Goal: Ask a question

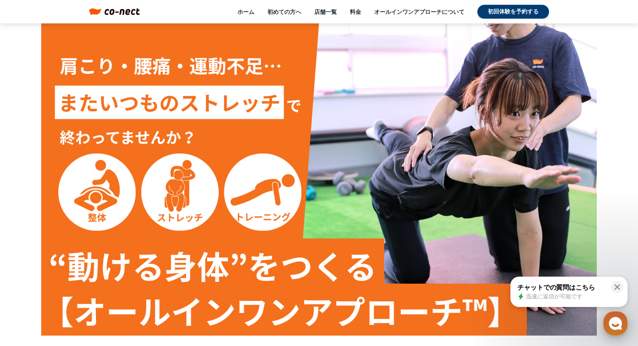
click at [612, 322] on use "button" at bounding box center [615, 323] width 13 height 13
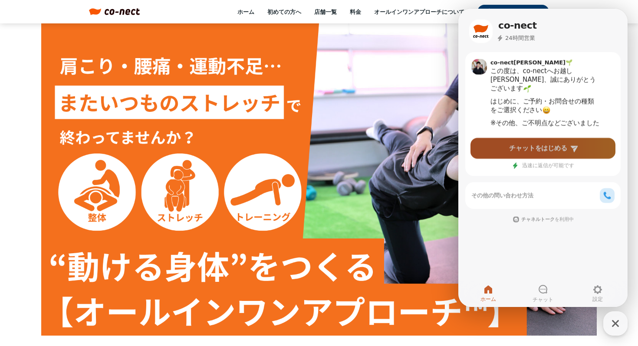
click at [515, 155] on link "チャットをはじめる" at bounding box center [543, 148] width 145 height 21
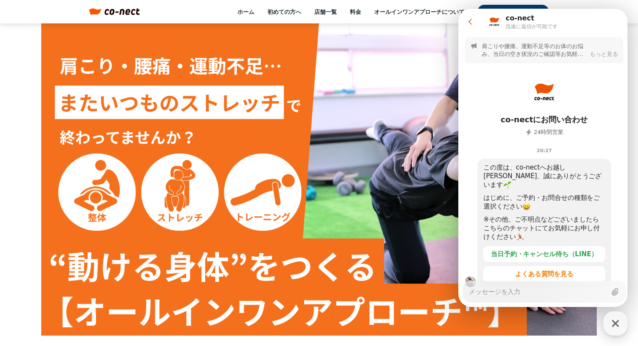
type textarea "x"
type textarea "こ"
type textarea "x"
type textarea "r"
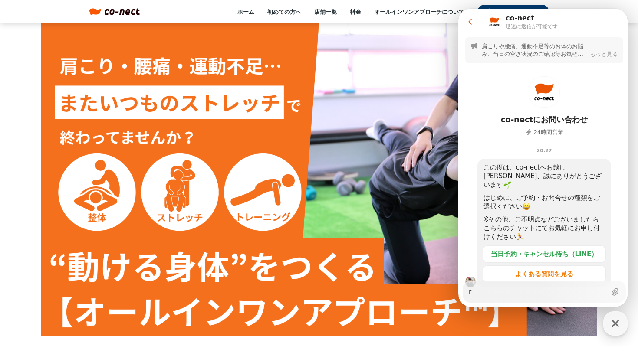
type textarea "x"
type textarea "りょ"
type textarea "x"
type textarea "りょう"
type textarea "x"
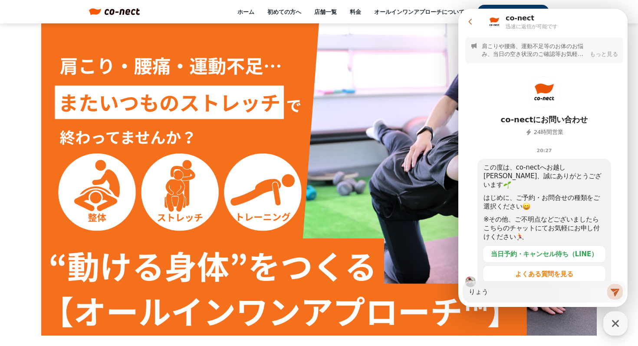
type textarea "りょうk"
type textarea "x"
type textarea "りょうき"
type textarea "x"
type textarea "りょうきn"
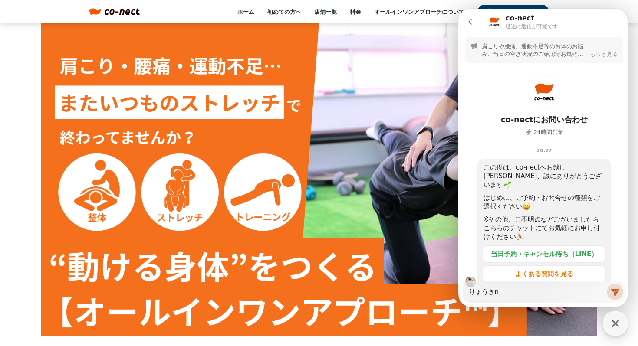
type textarea "x"
type textarea "料金"
type textarea "x"
type textarea "料金h"
type textarea "x"
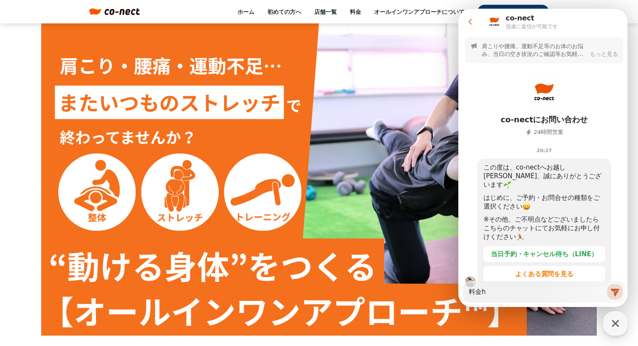
type textarea "料金は"
type textarea "x"
type textarea "料金はい"
type textarea "x"
type textarea "料金はいk"
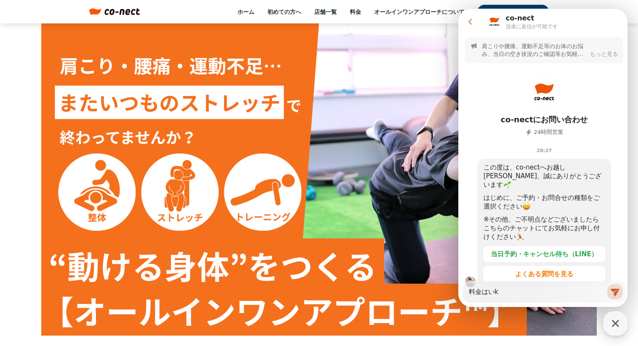
type textarea "x"
type textarea "料金はいくr"
type textarea "x"
type textarea "料金はいくら"
type textarea "x"
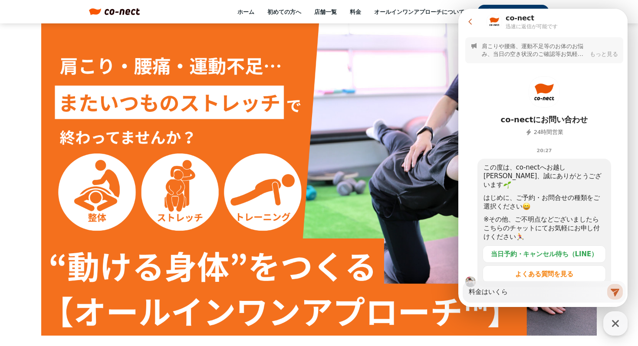
type textarea "料金はいくらd"
type textarea "x"
type textarea "料金はいくらで"
type textarea "x"
type textarea "料金はいくらです"
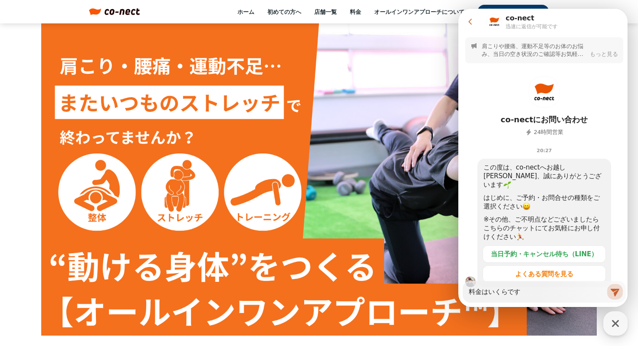
type textarea "x"
type textarea "料金はいくらですか"
type textarea "x"
type textarea "料金はいくらですか？"
type textarea "x"
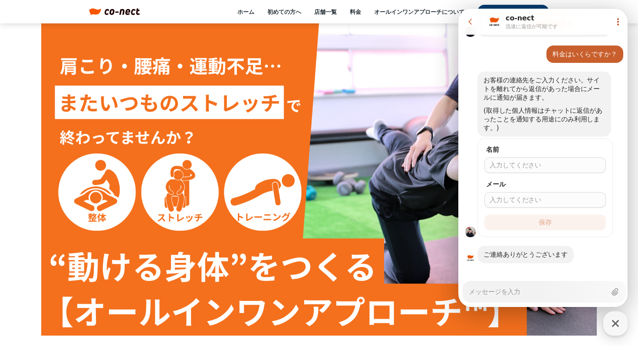
scroll to position [251, 0]
type textarea "x"
